Goal: Share content: Share content

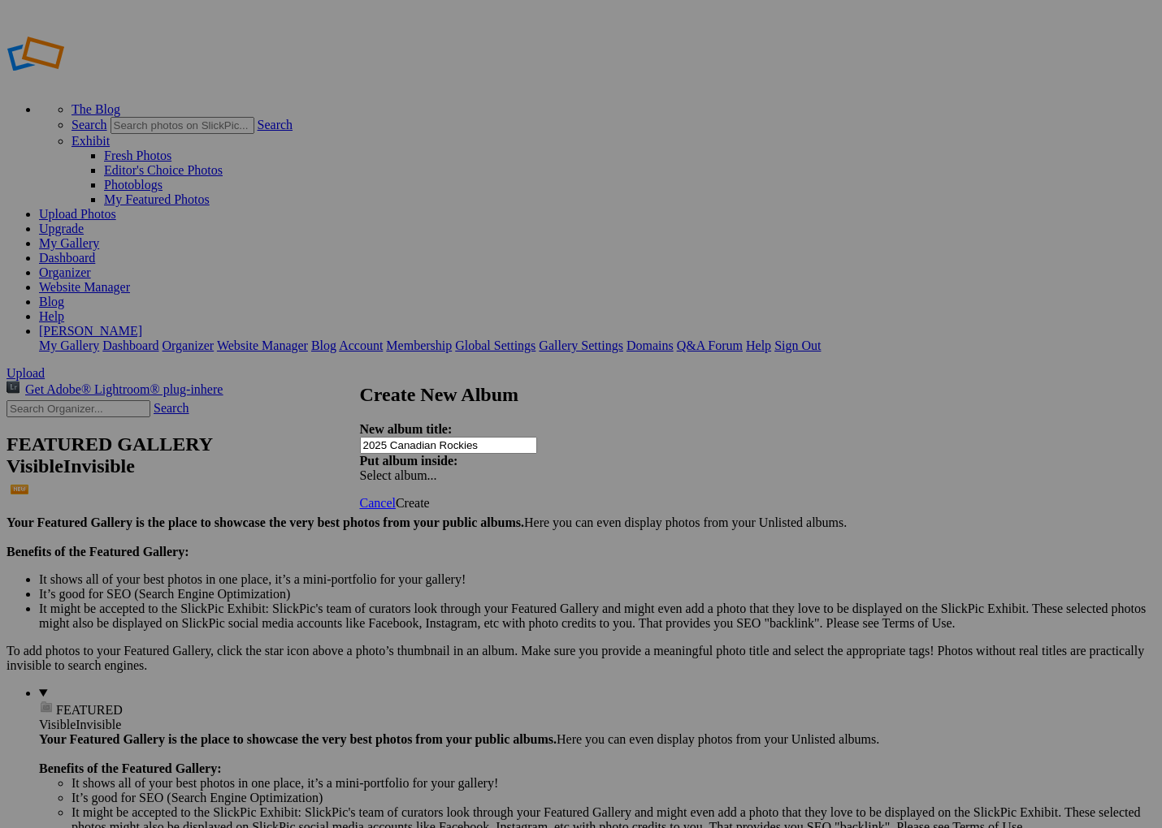
type input "2025 Canadian Rockies"
click at [430, 496] on span "Create" at bounding box center [413, 503] width 34 height 14
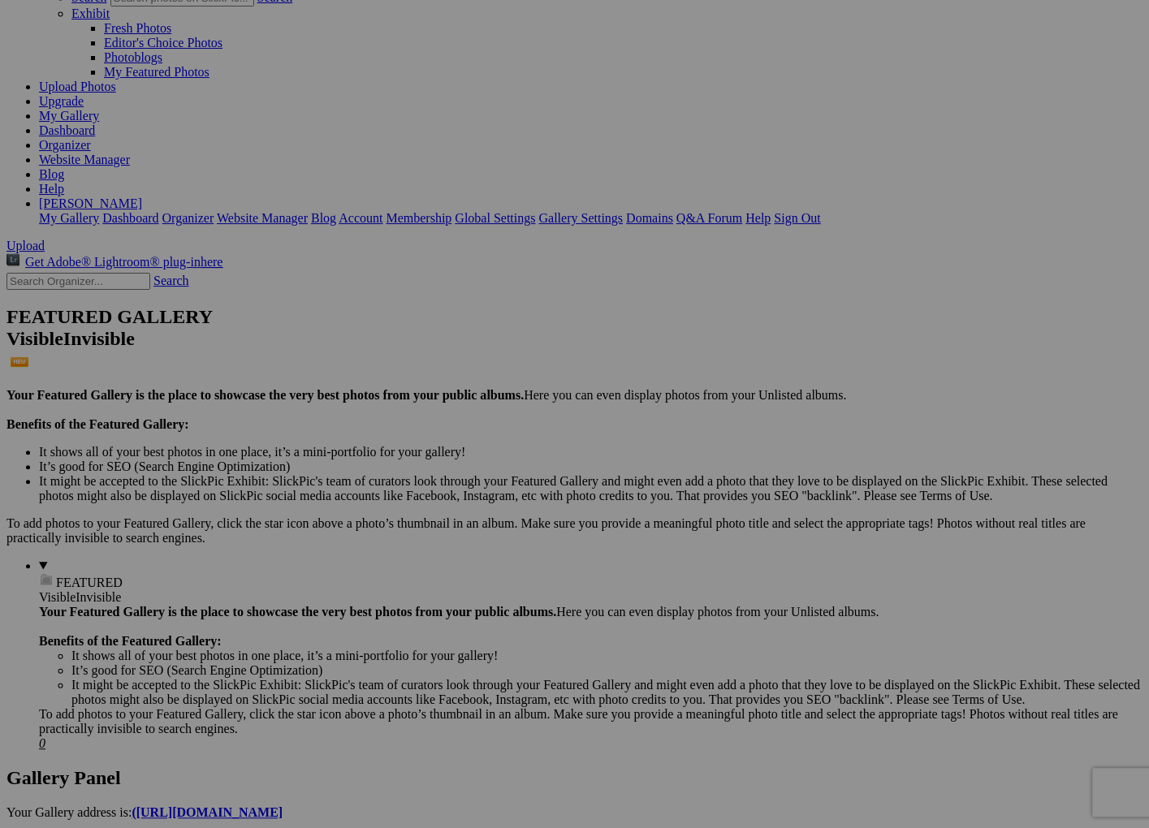
scroll to position [162, 0]
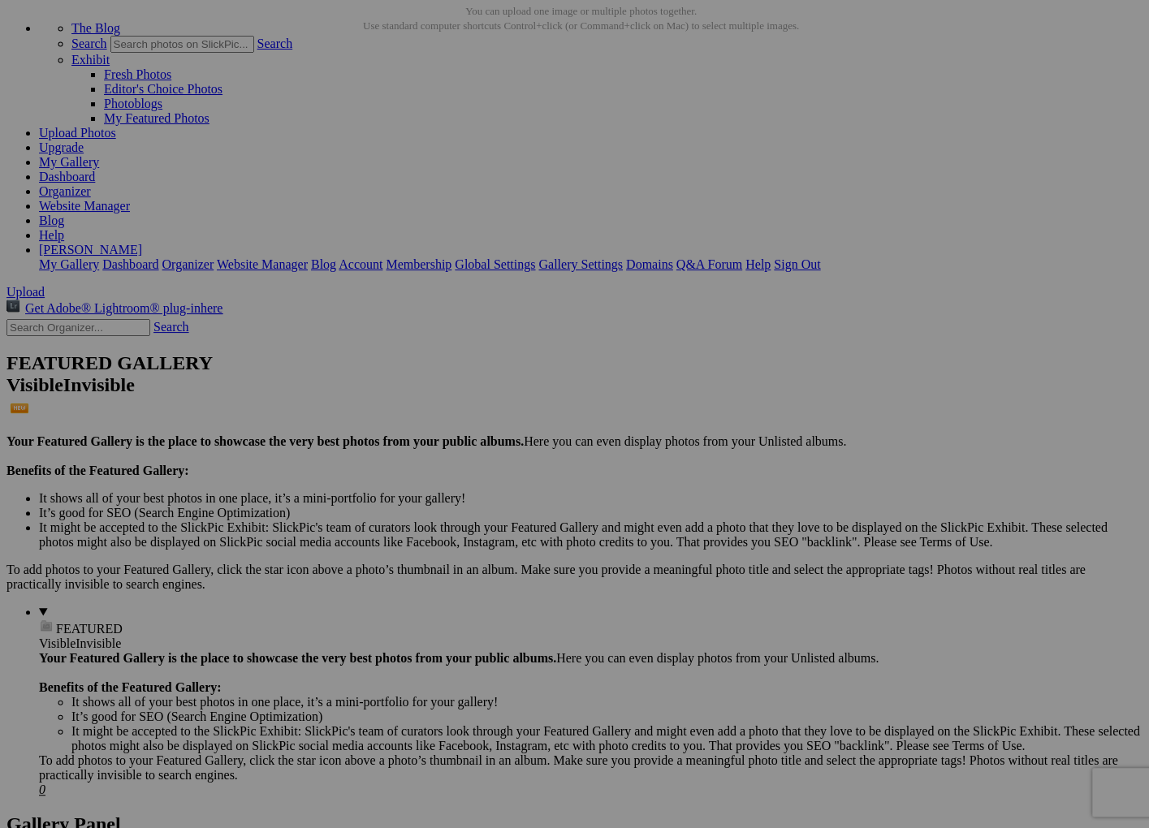
scroll to position [162, 0]
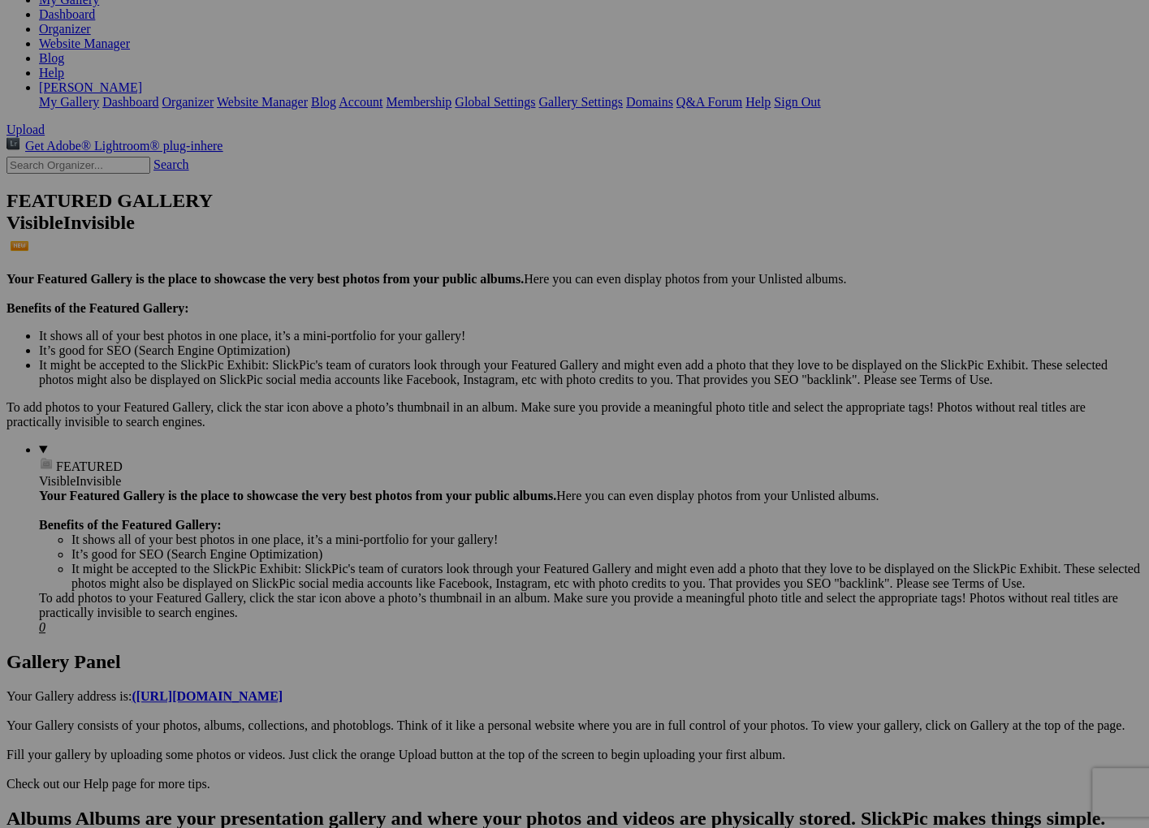
scroll to position [325, 0]
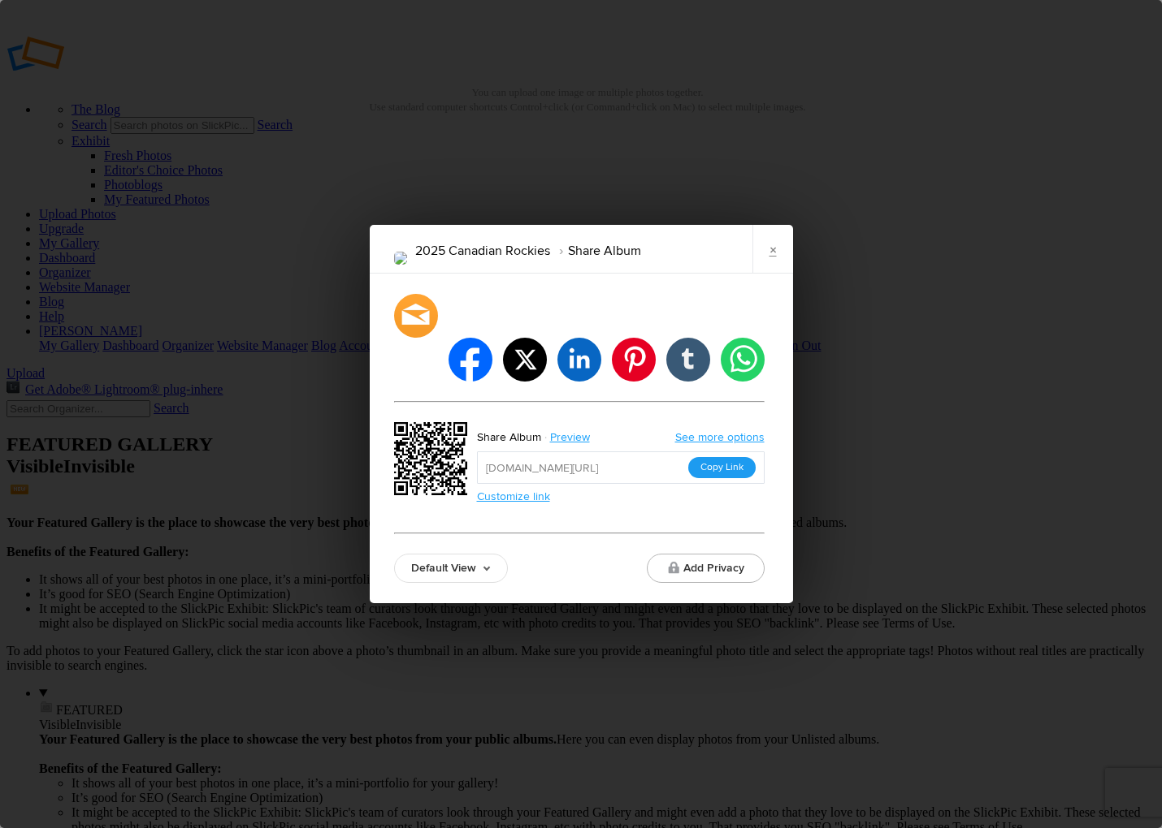
click at [720, 457] on button "Copy Link" at bounding box center [721, 467] width 67 height 21
